Goal: Information Seeking & Learning: Learn about a topic

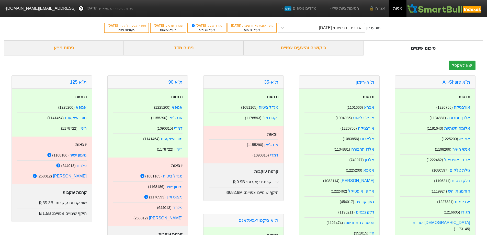
click at [177, 151] on link "רימון" at bounding box center [178, 149] width 8 height 4
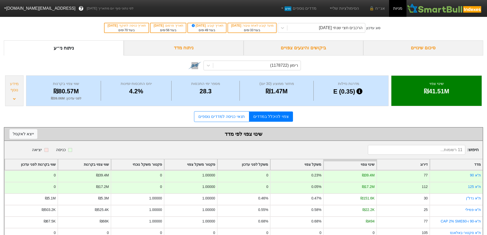
click at [425, 50] on div "סיכום שינויים" at bounding box center [423, 47] width 120 height 15
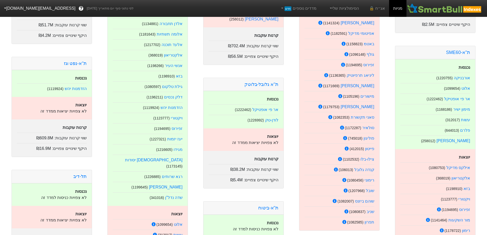
scroll to position [307, 0]
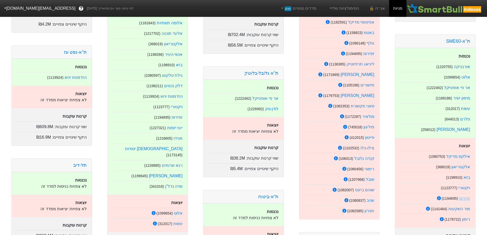
click at [465, 196] on link "זפירוס" at bounding box center [464, 198] width 11 height 4
